Goal: Complete application form

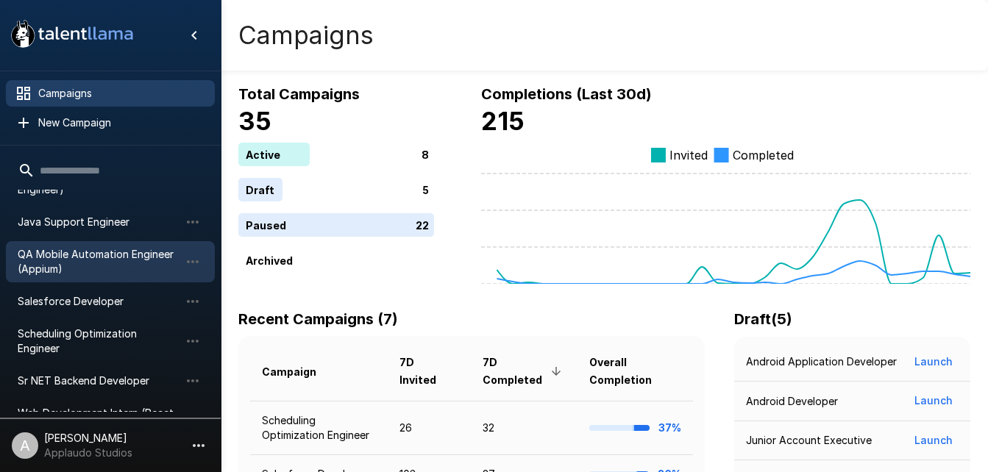
scroll to position [99, 0]
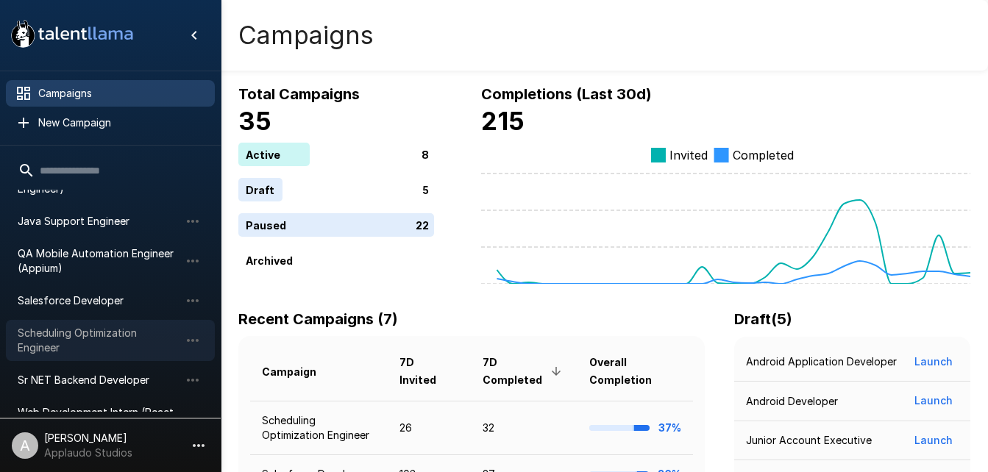
click at [110, 337] on span "Scheduling Optimization Engineer" at bounding box center [99, 340] width 162 height 29
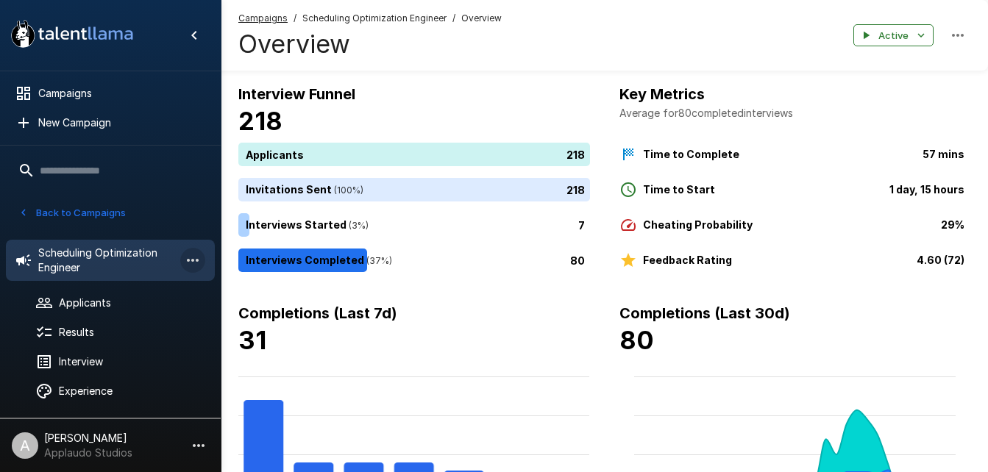
click at [189, 266] on icon "button" at bounding box center [193, 261] width 18 height 18
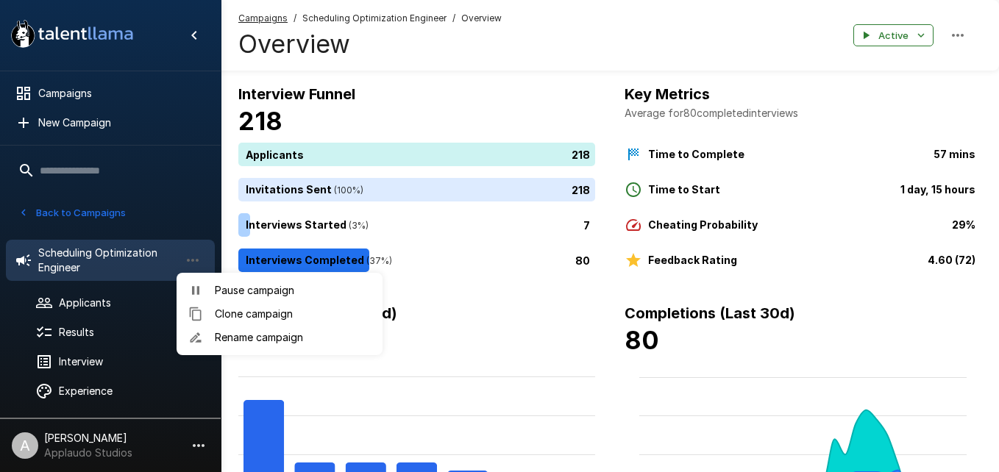
click at [131, 265] on div at bounding box center [499, 236] width 999 height 472
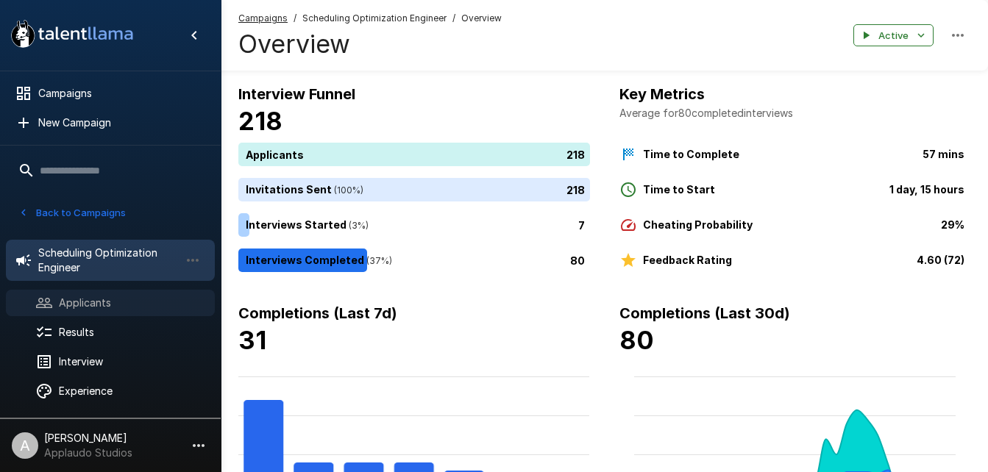
click at [104, 300] on span "Applicants" at bounding box center [131, 303] width 144 height 15
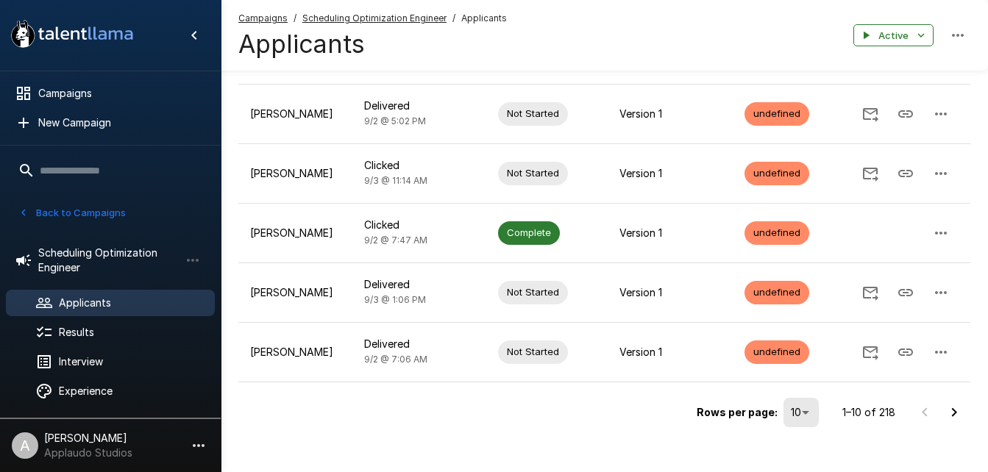
scroll to position [474, 0]
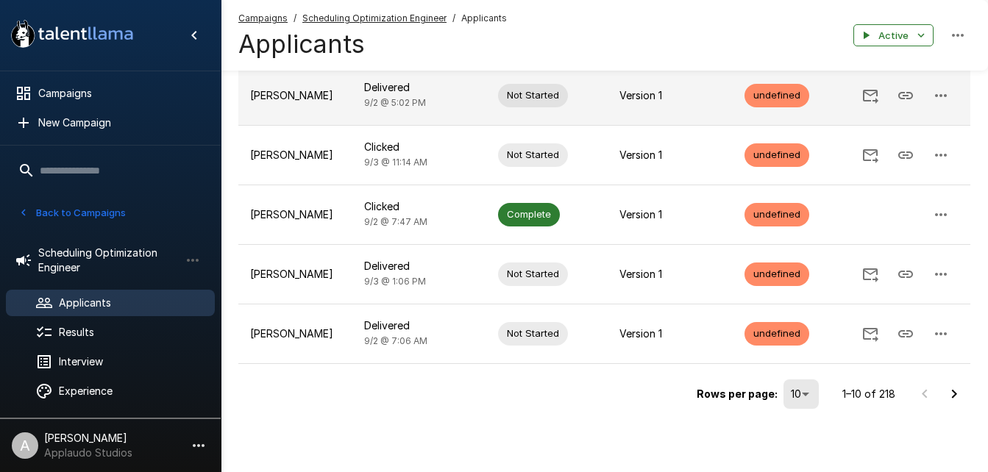
click at [942, 99] on icon "button" at bounding box center [941, 96] width 18 height 18
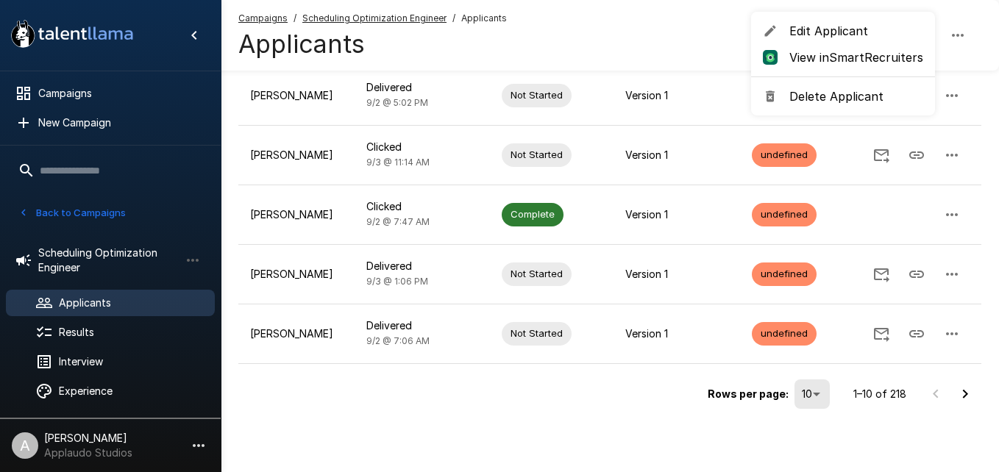
click at [852, 443] on div at bounding box center [499, 236] width 999 height 472
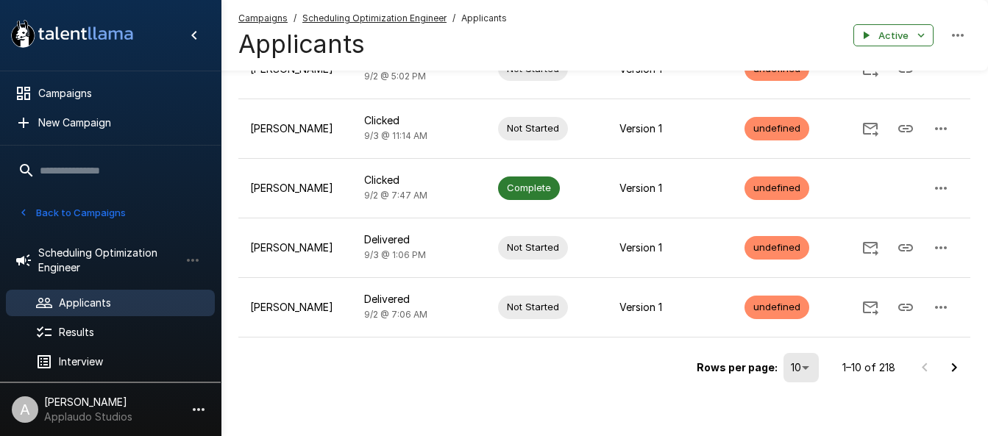
scroll to position [510, 0]
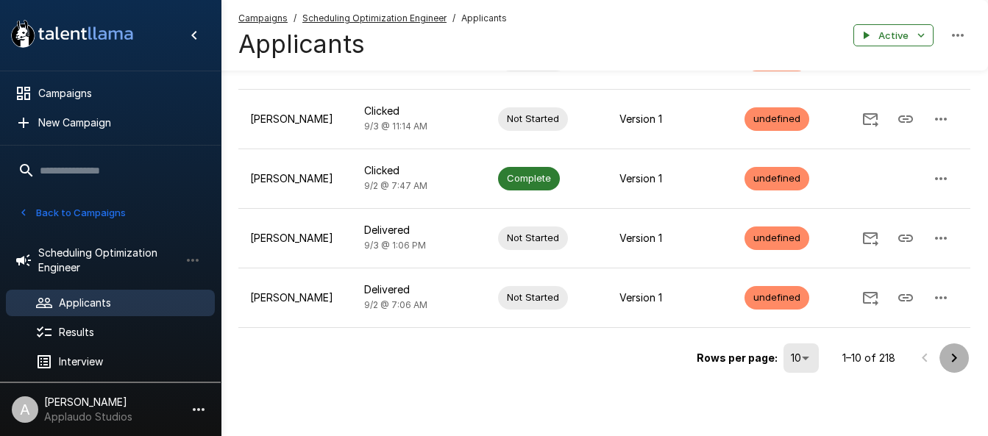
click at [958, 358] on icon "Go to next page" at bounding box center [954, 358] width 18 height 18
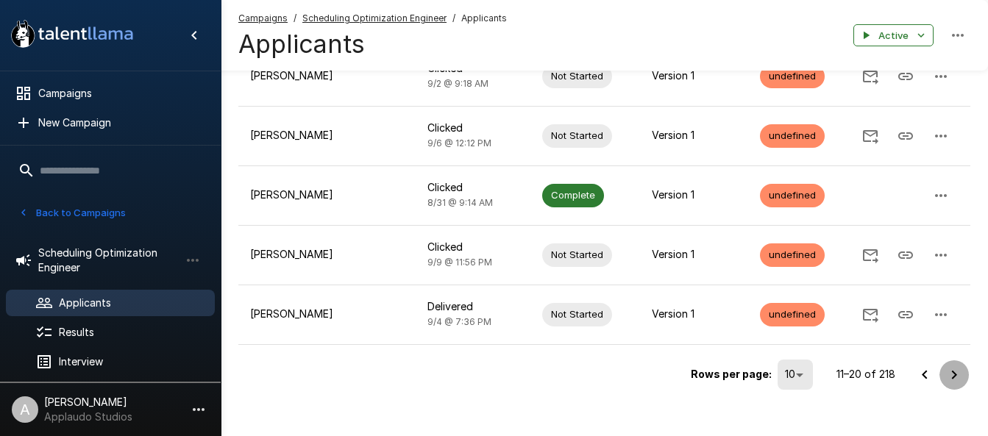
click at [959, 366] on icon "Go to next page" at bounding box center [954, 375] width 18 height 18
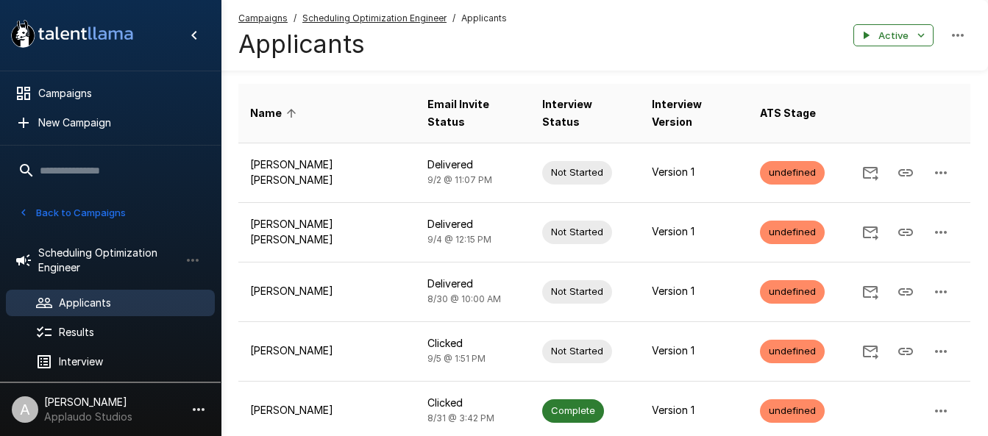
scroll to position [0, 0]
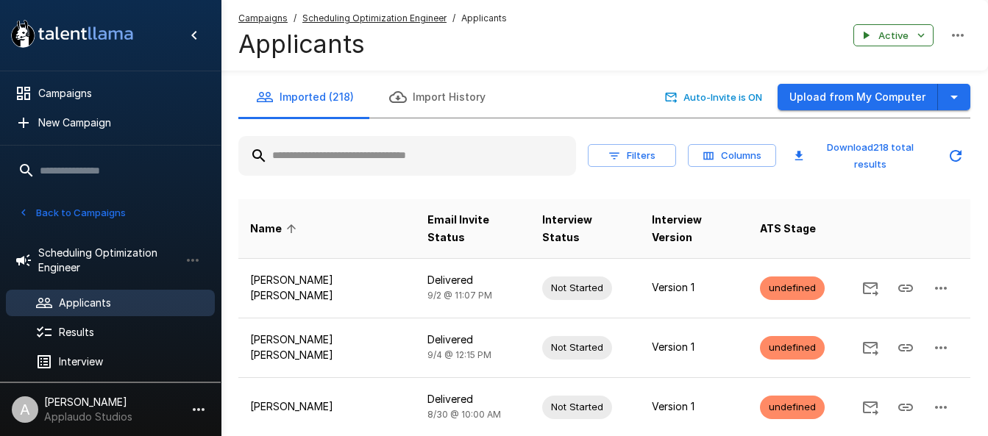
click at [431, 165] on input "text" at bounding box center [407, 156] width 338 height 26
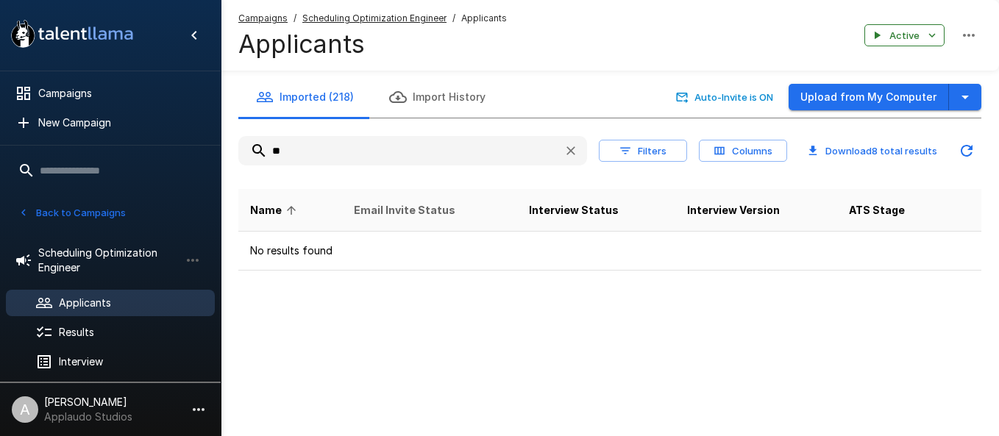
type input "*"
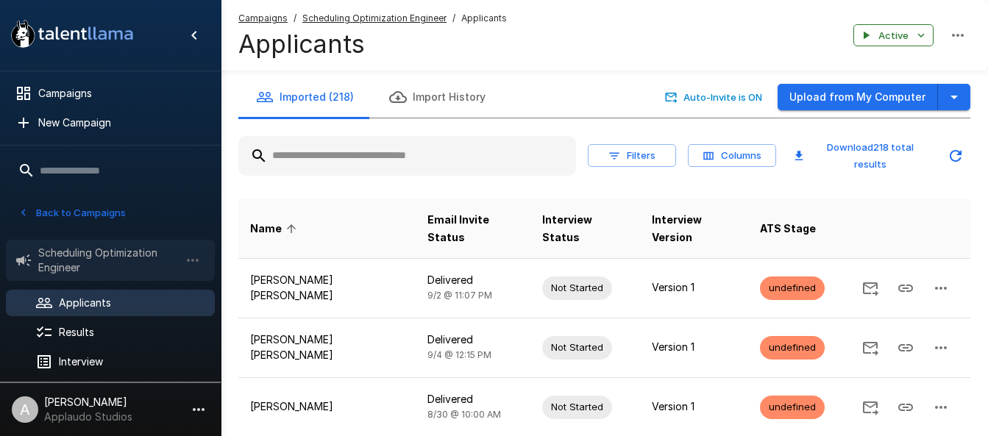
click at [107, 254] on span "Scheduling Optimization Engineer" at bounding box center [108, 260] width 141 height 29
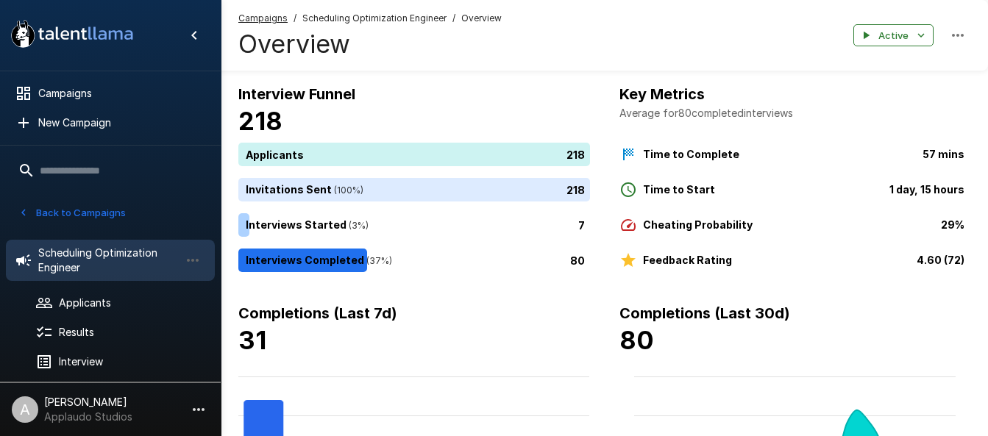
click at [366, 16] on span "Scheduling Optimization Engineer" at bounding box center [374, 18] width 144 height 15
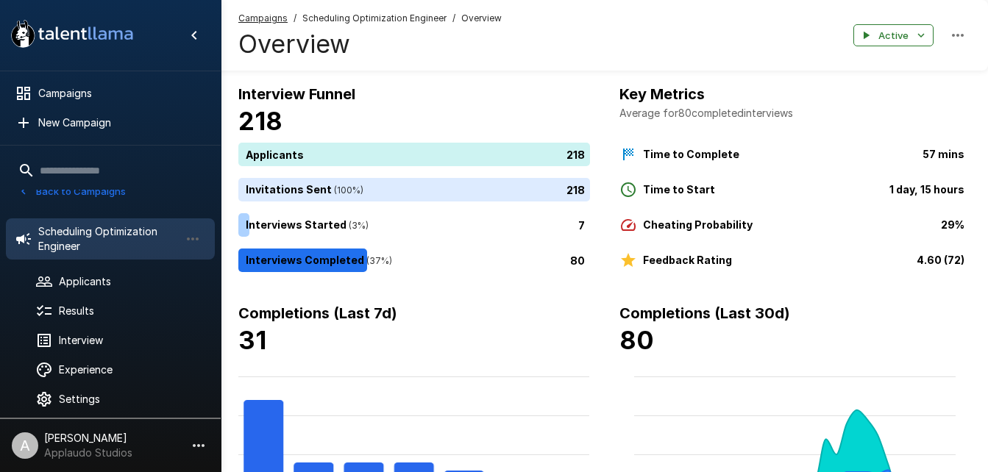
click at [383, 18] on span "Scheduling Optimization Engineer" at bounding box center [374, 18] width 144 height 15
click at [92, 338] on span "Interview" at bounding box center [131, 340] width 144 height 15
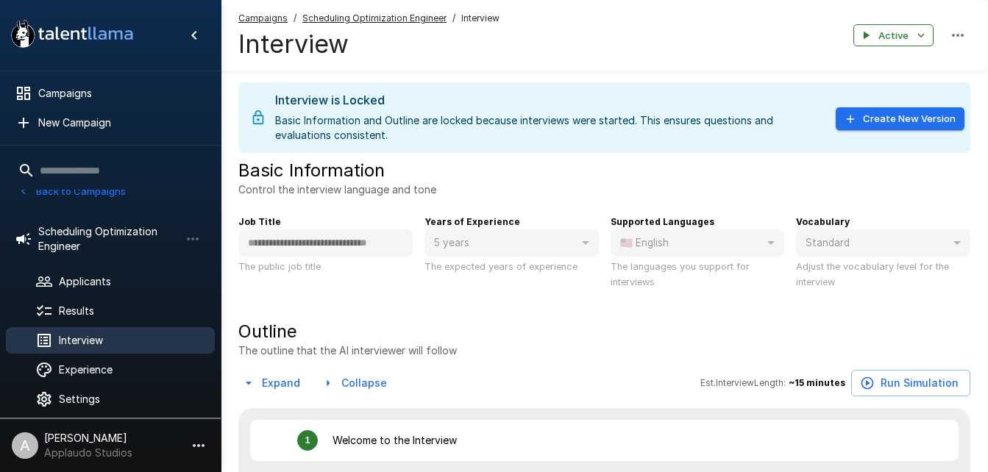
type textarea "*"
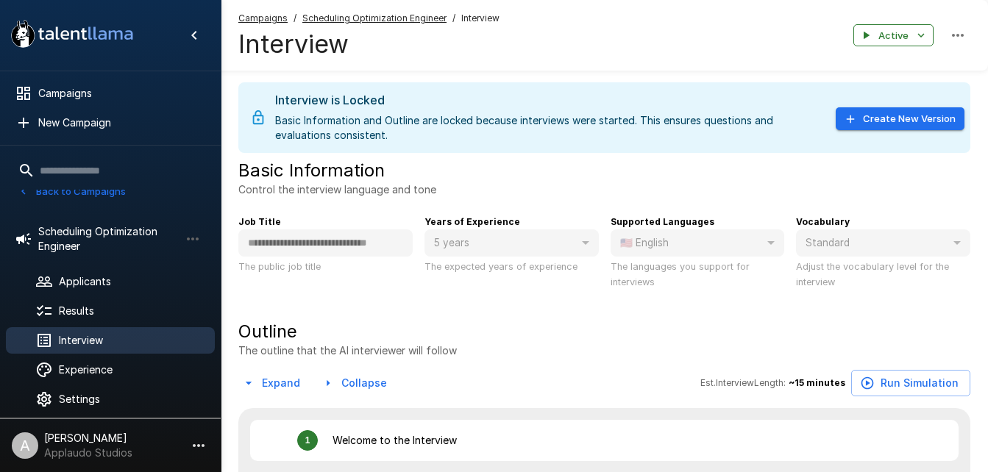
type textarea "*"
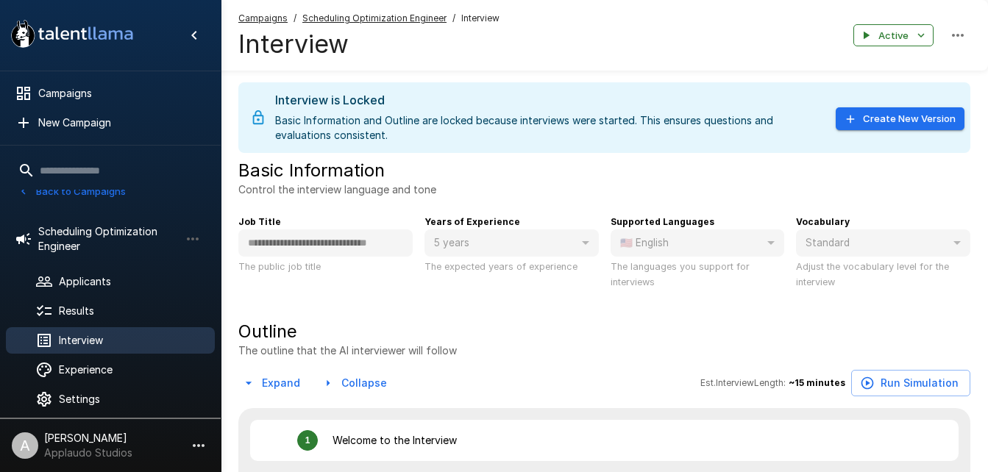
type textarea "*"
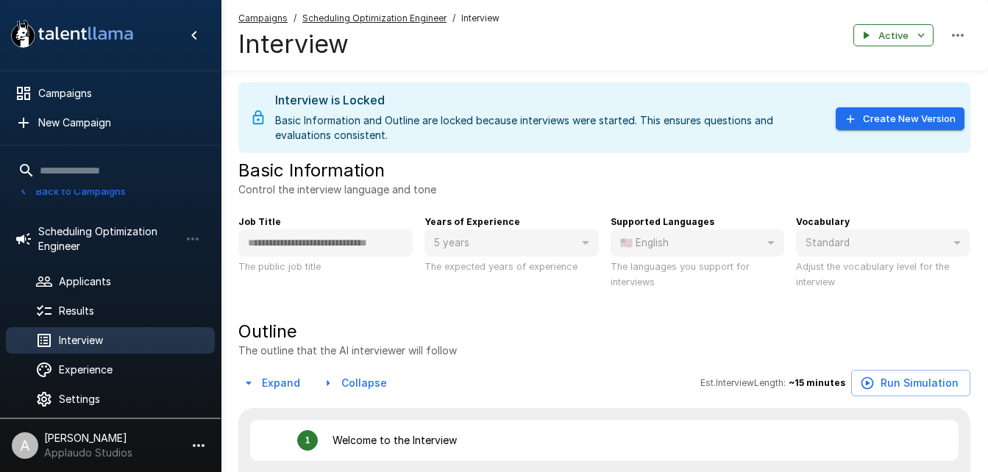
type textarea "*"
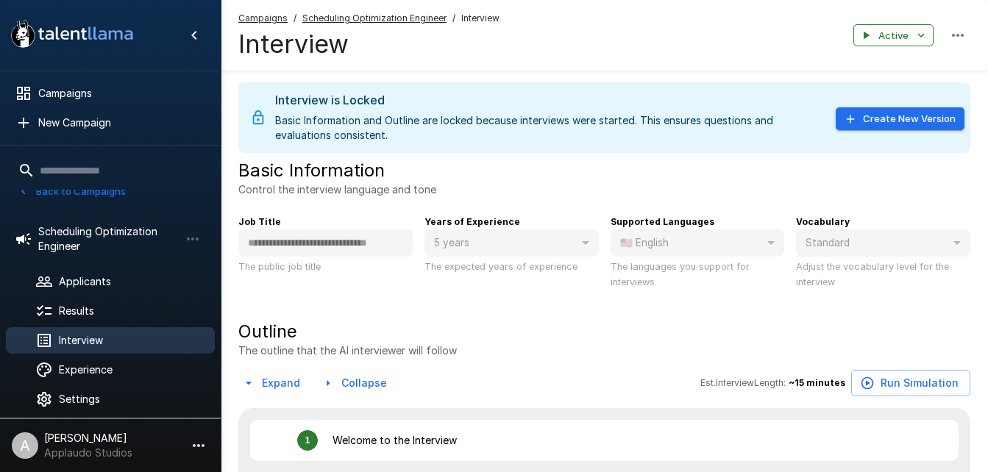
type textarea "*"
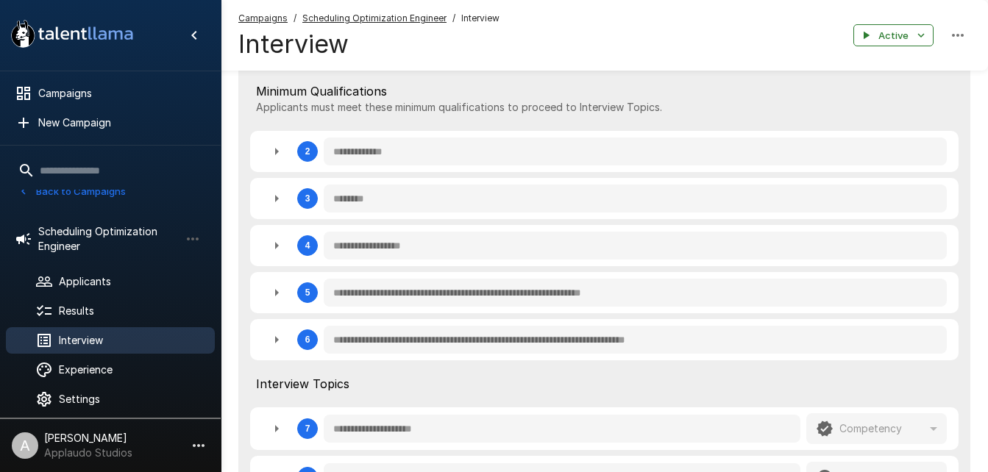
scroll to position [412, 0]
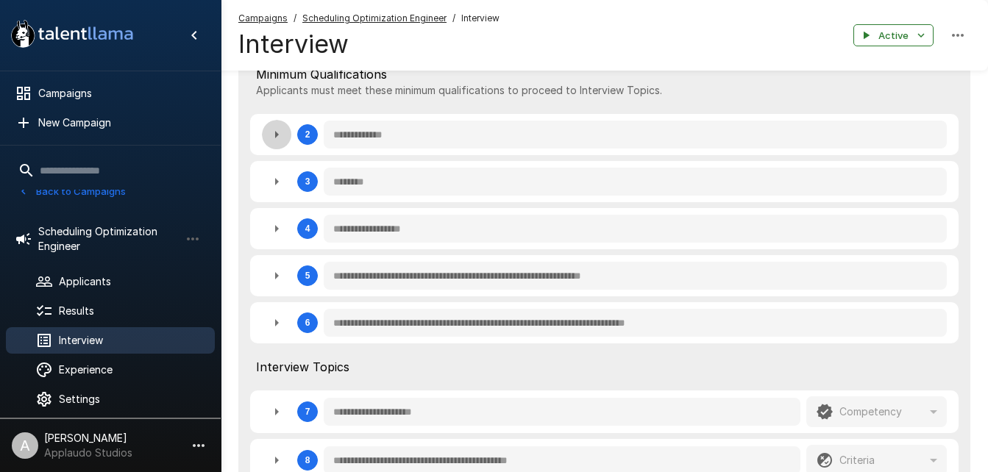
click at [279, 139] on icon "button" at bounding box center [277, 135] width 18 height 18
type textarea "*"
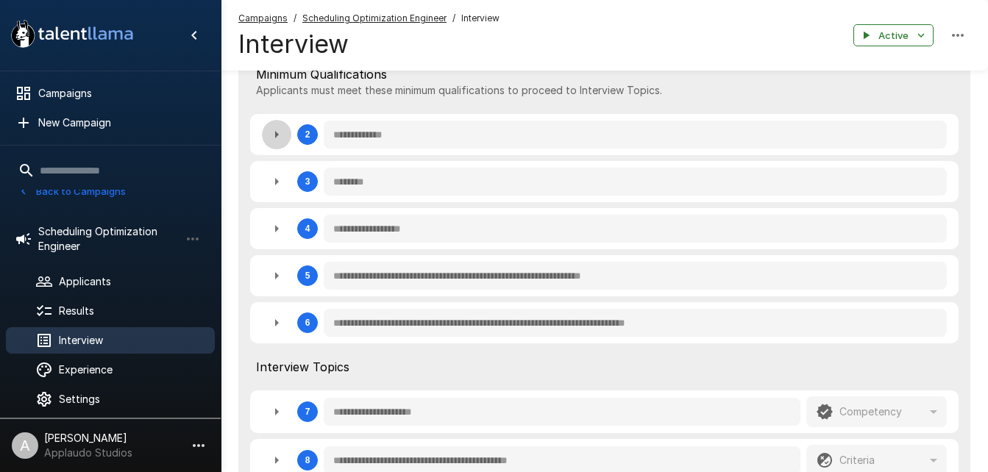
type textarea "*"
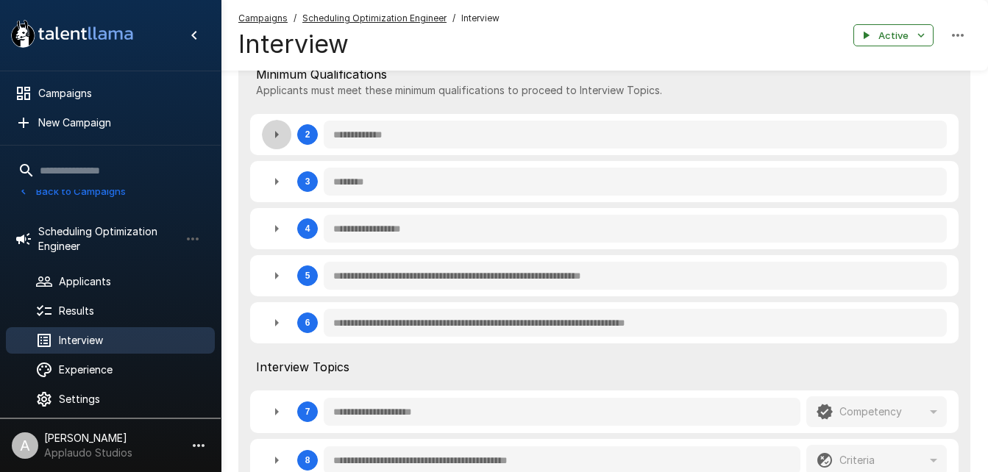
type textarea "*"
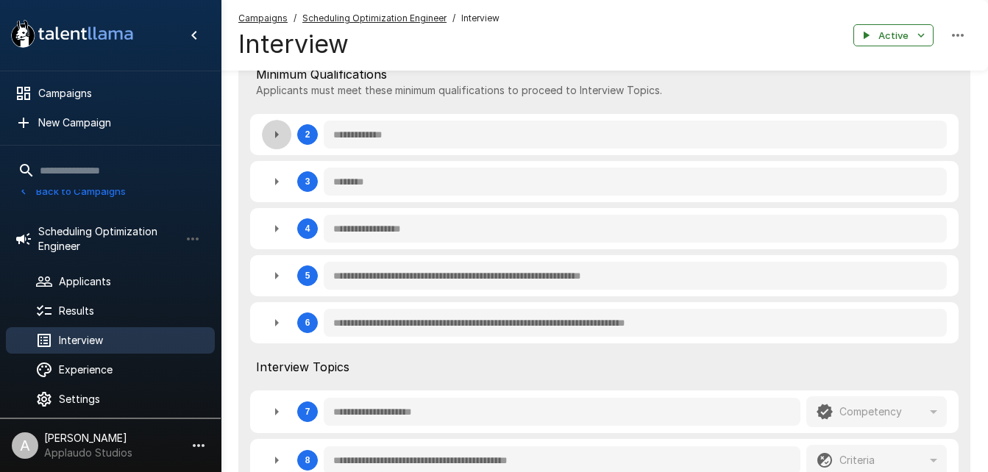
type textarea "*"
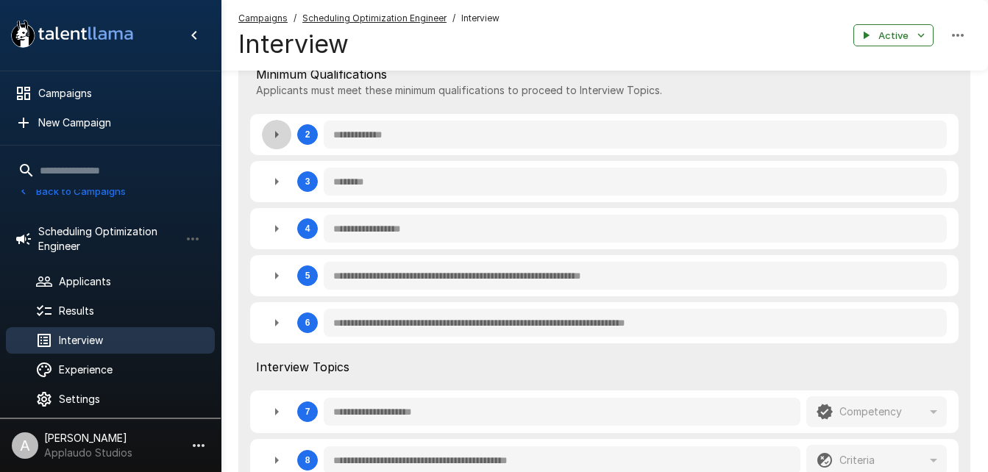
type textarea "*"
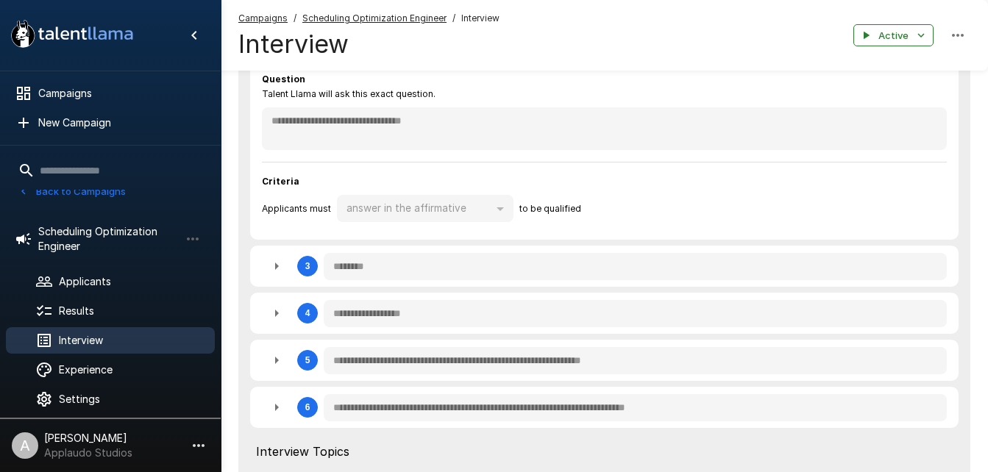
scroll to position [496, 0]
click at [279, 263] on icon "button" at bounding box center [277, 266] width 18 height 18
type textarea "*"
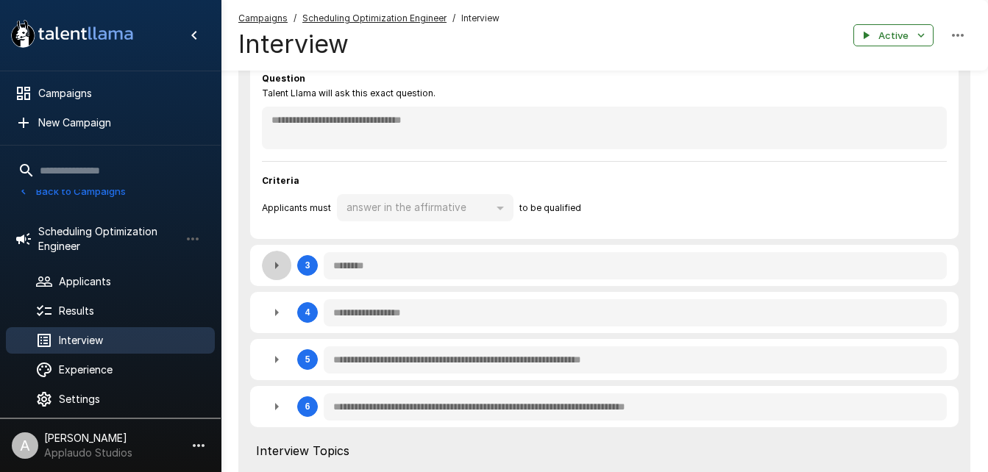
type textarea "*"
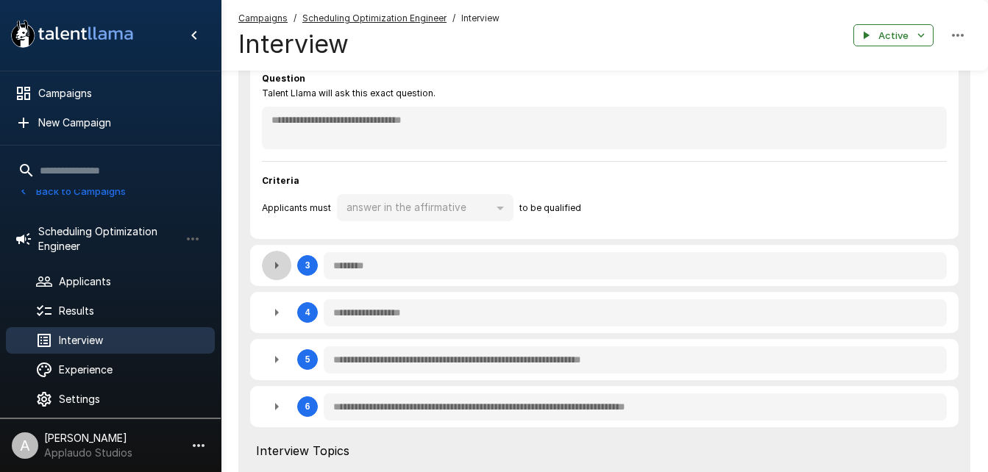
type textarea "*"
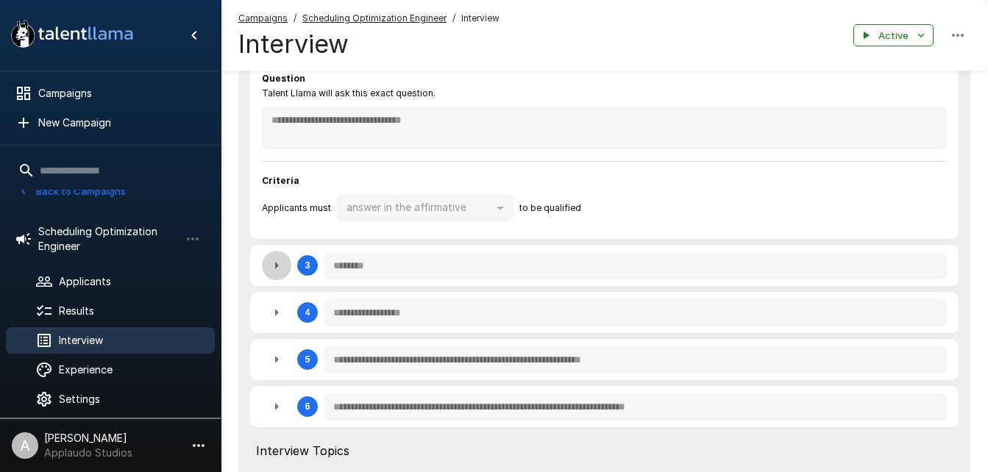
type textarea "*"
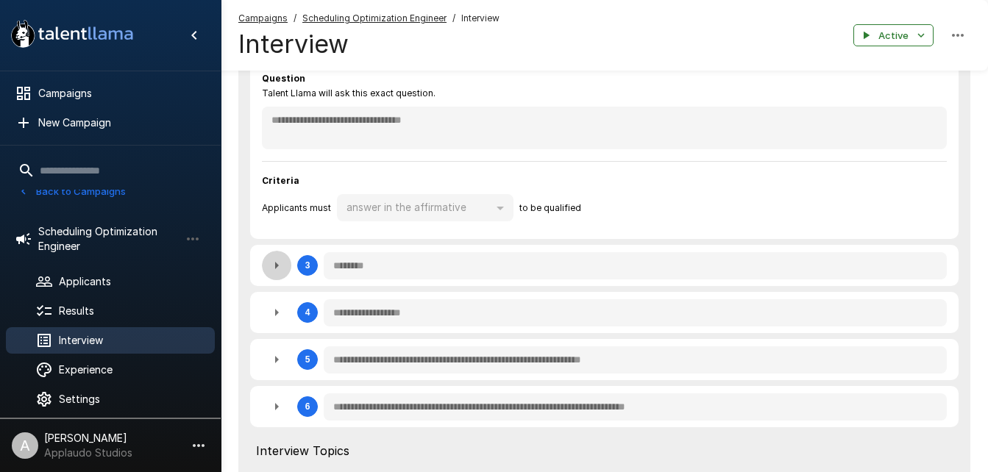
type textarea "*"
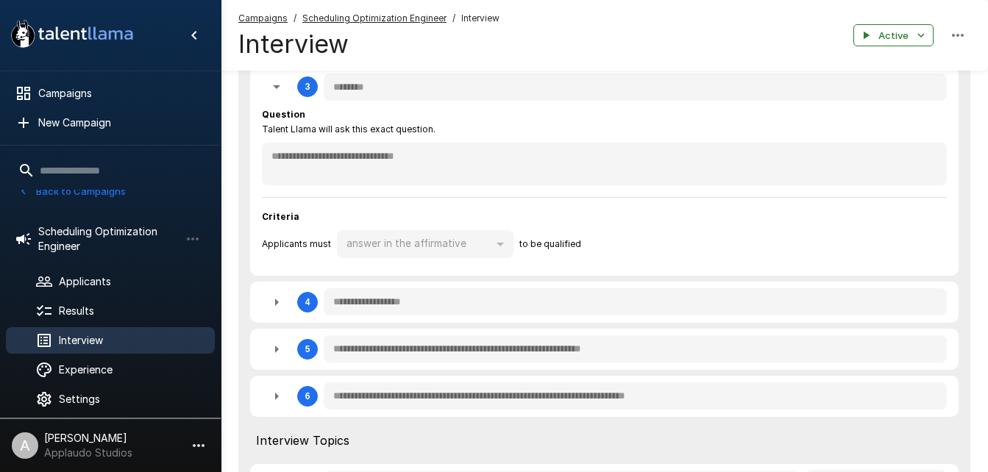
scroll to position [685, 0]
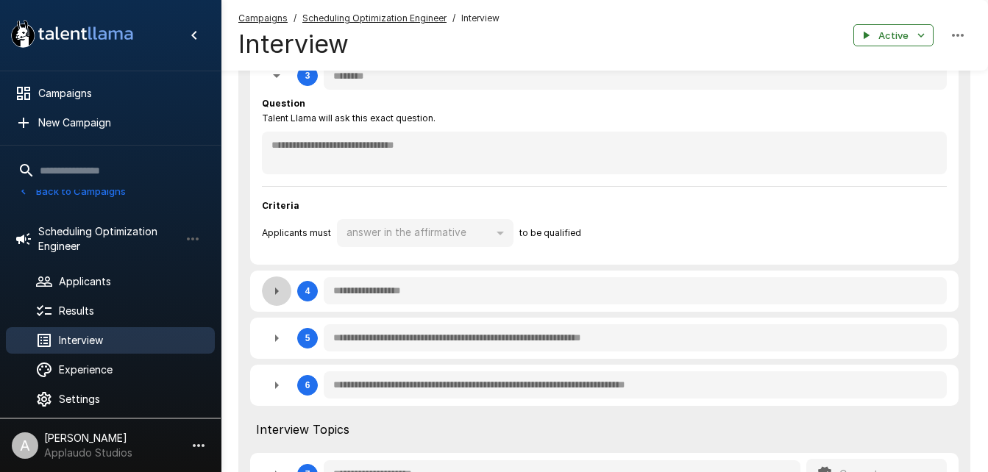
click at [279, 292] on icon "button" at bounding box center [277, 291] width 18 height 18
type textarea "*"
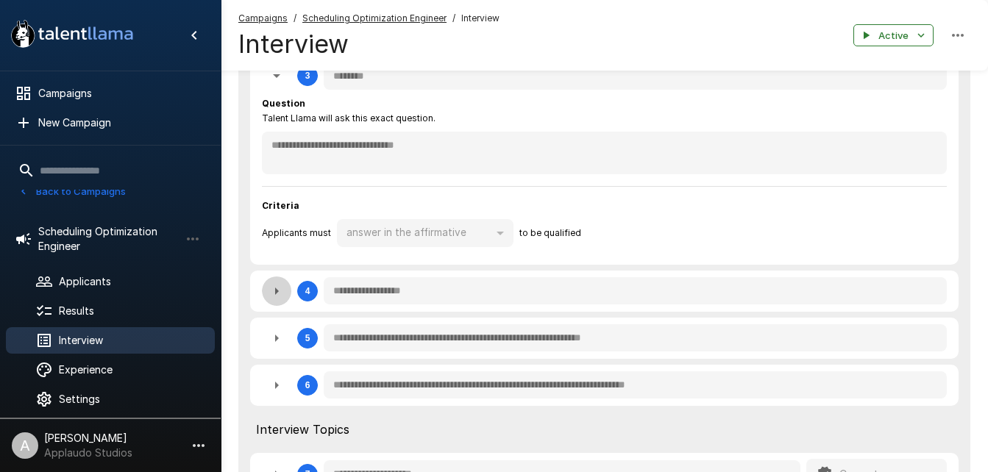
type textarea "*"
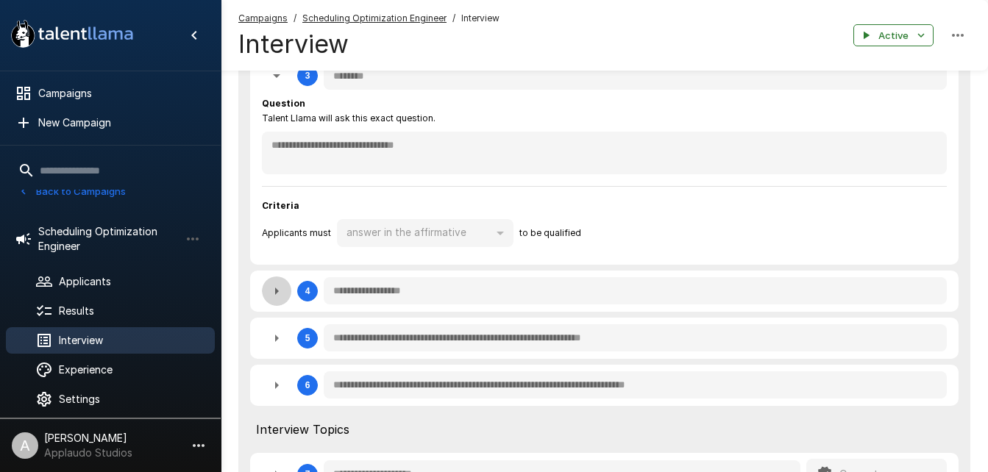
type textarea "*"
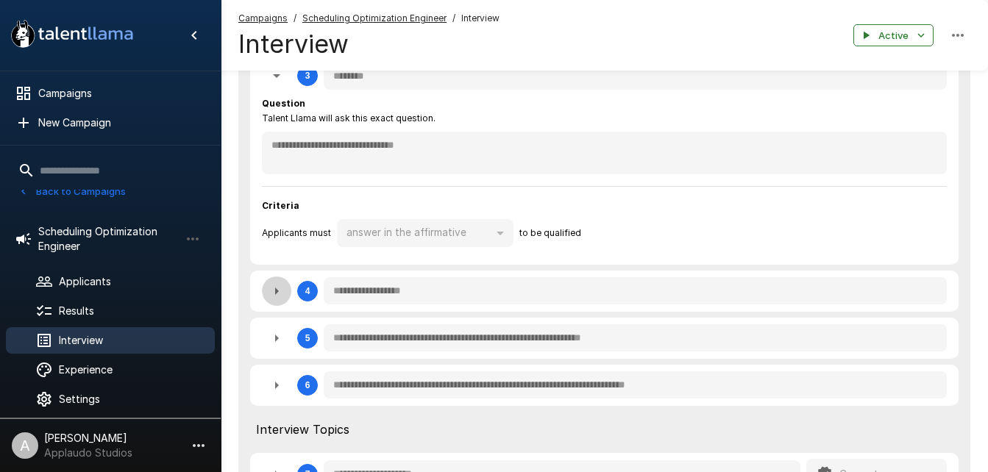
type textarea "*"
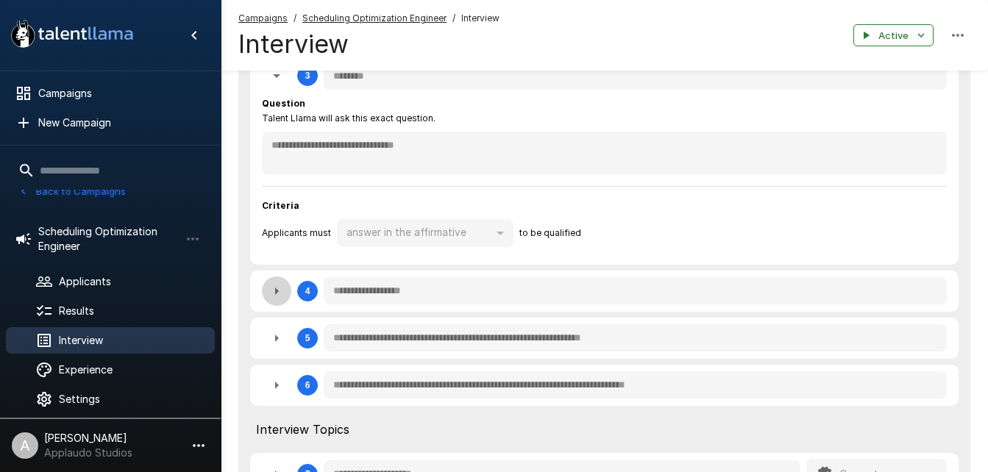
type textarea "*"
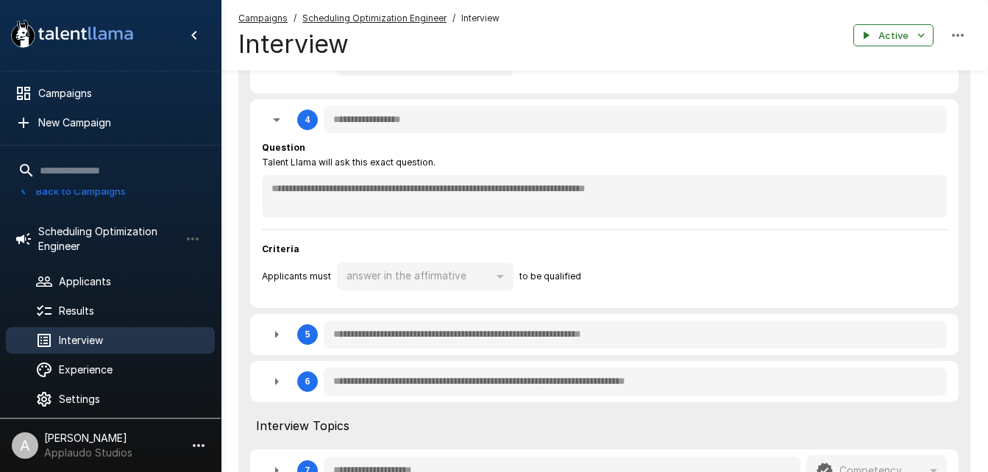
scroll to position [865, 0]
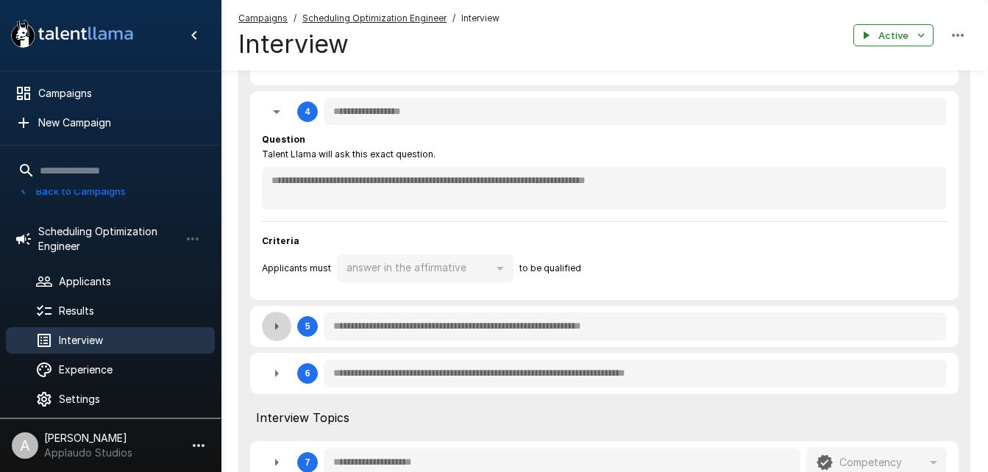
click at [283, 326] on icon "button" at bounding box center [277, 327] width 18 height 18
type textarea "*"
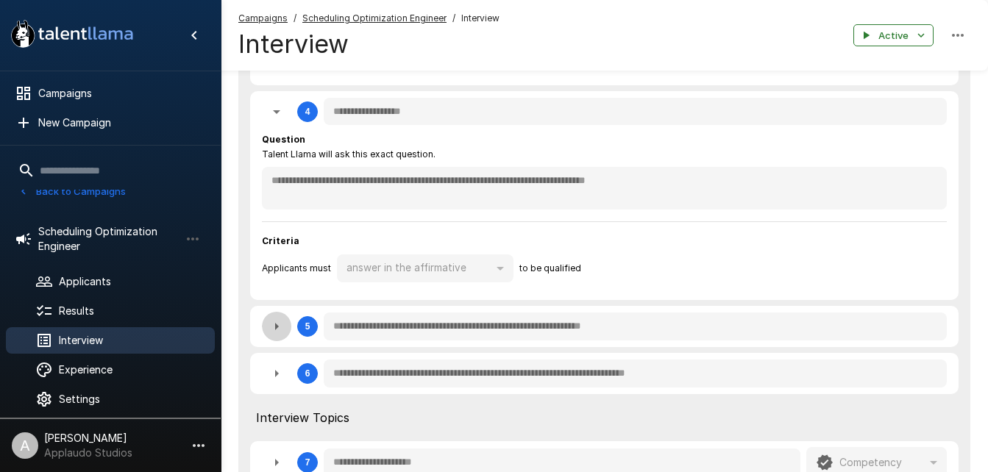
type textarea "*"
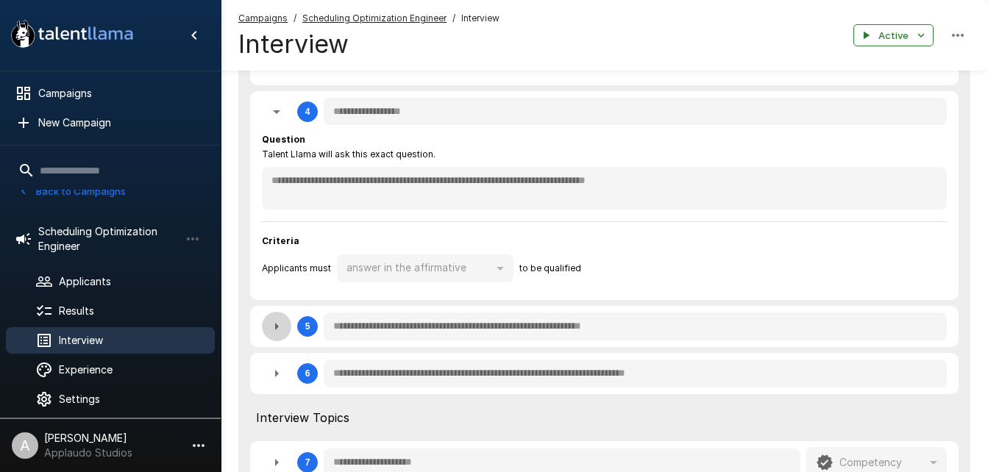
type textarea "*"
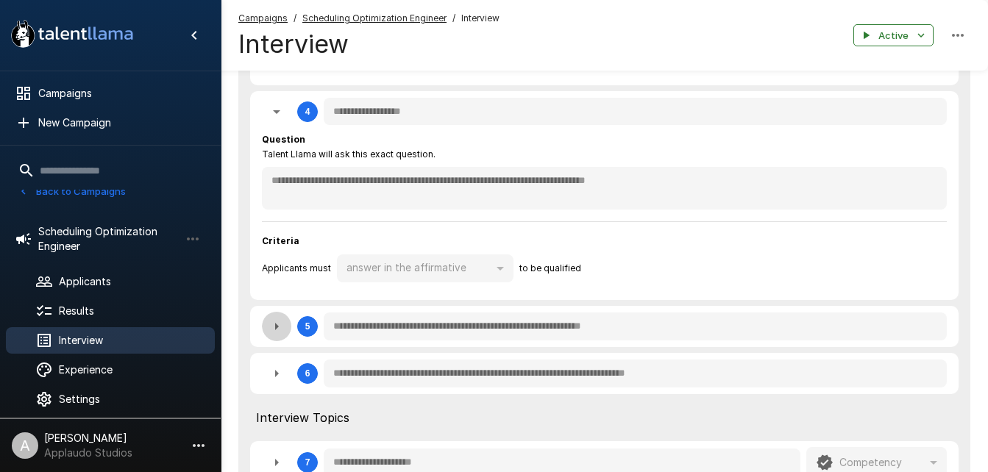
type textarea "*"
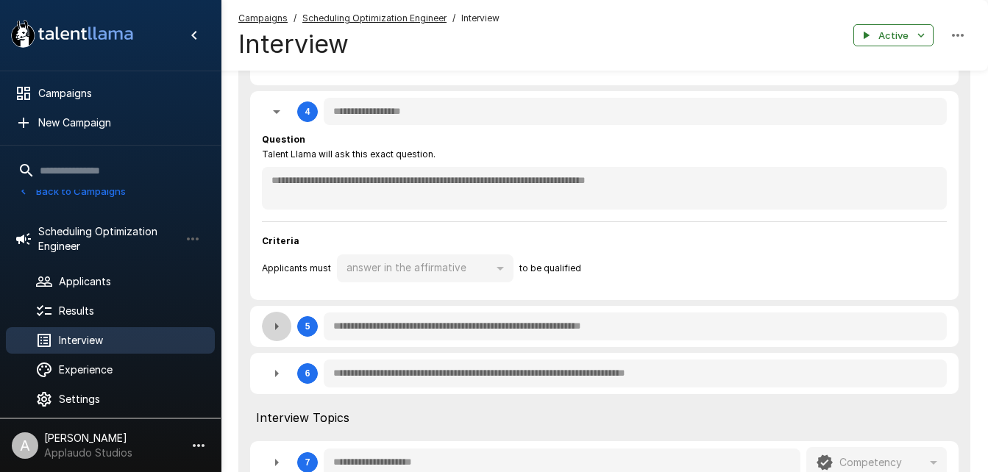
type textarea "*"
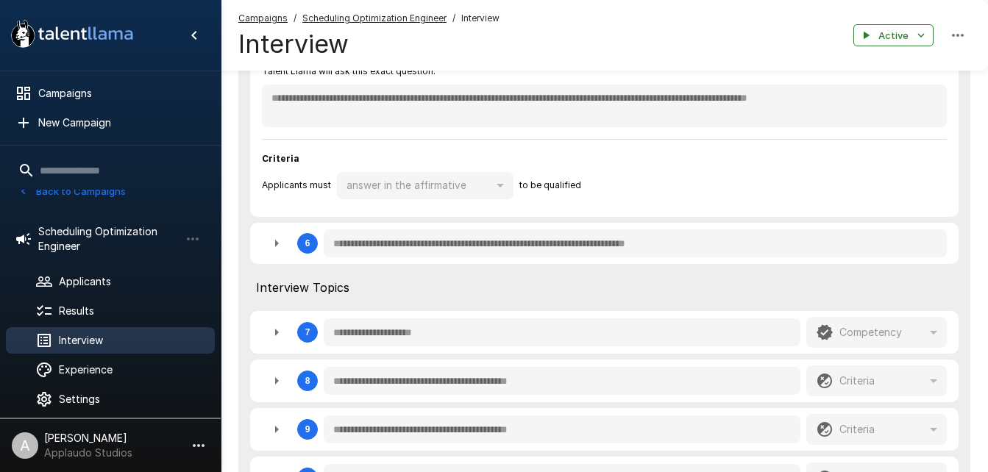
scroll to position [1163, 0]
click at [274, 246] on icon "button" at bounding box center [277, 243] width 18 height 18
type textarea "*"
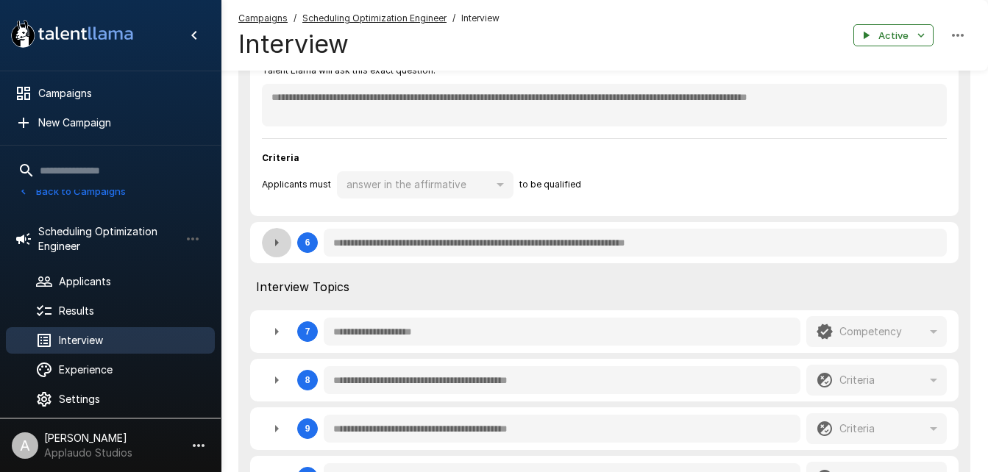
type textarea "*"
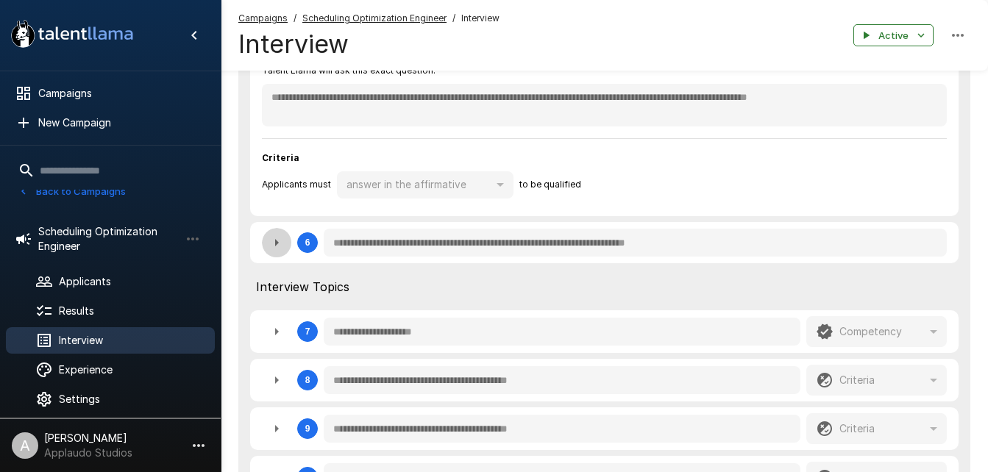
type textarea "*"
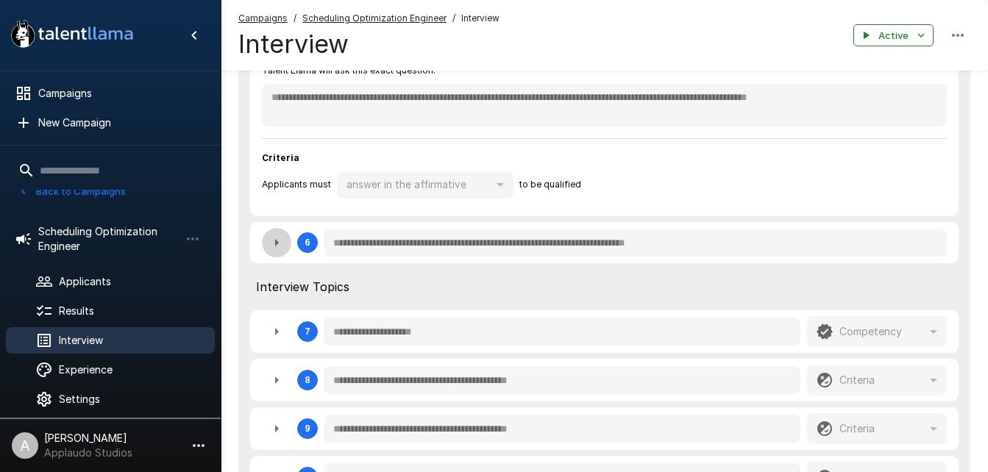
type textarea "*"
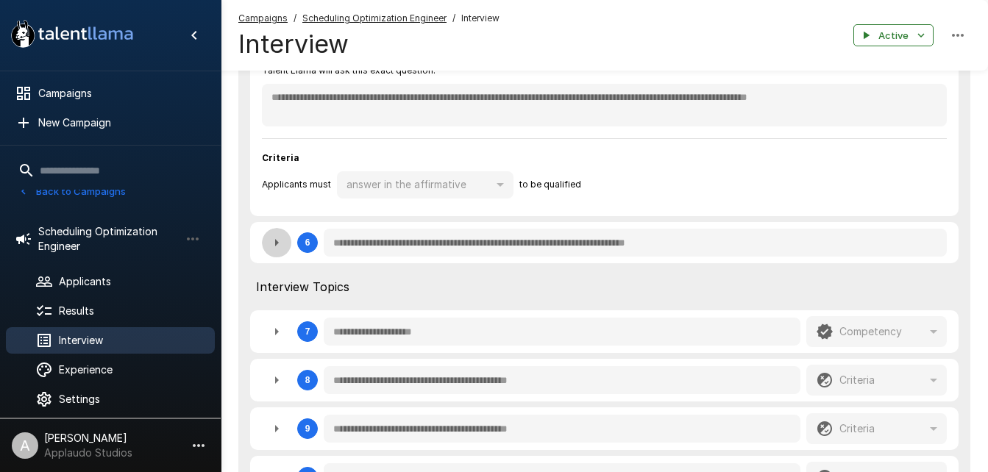
type textarea "*"
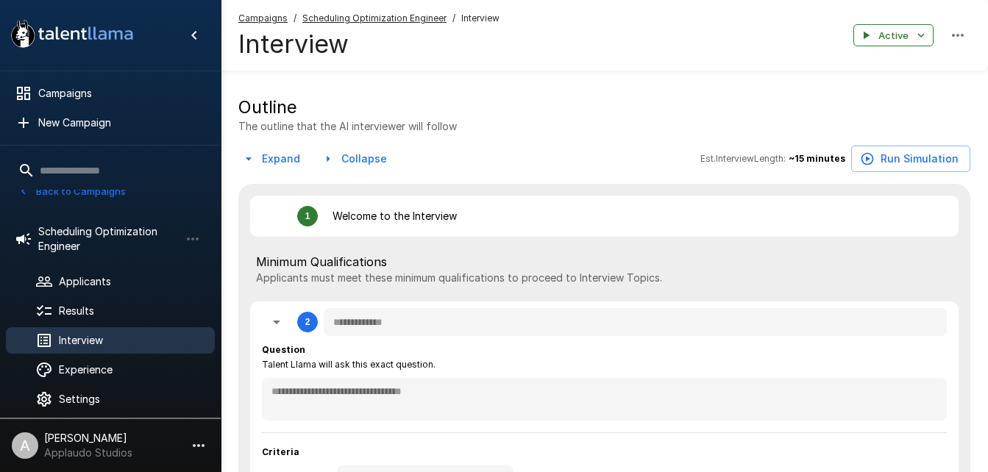
scroll to position [243, 0]
